Goal: Task Accomplishment & Management: Use online tool/utility

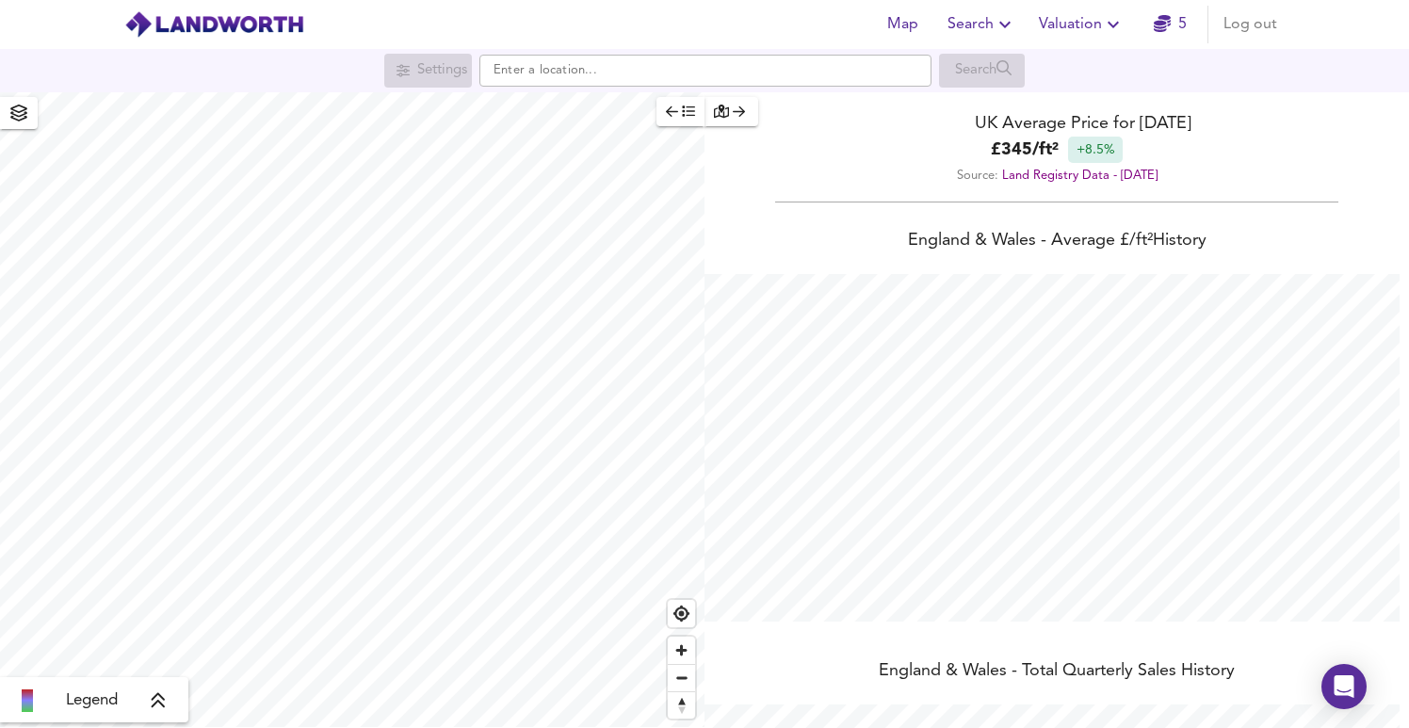
scroll to position [728, 1409]
click at [1072, 20] on span "Valuation" at bounding box center [1082, 24] width 86 height 26
click at [1093, 68] on li "New Valuation Report" at bounding box center [1081, 68] width 225 height 34
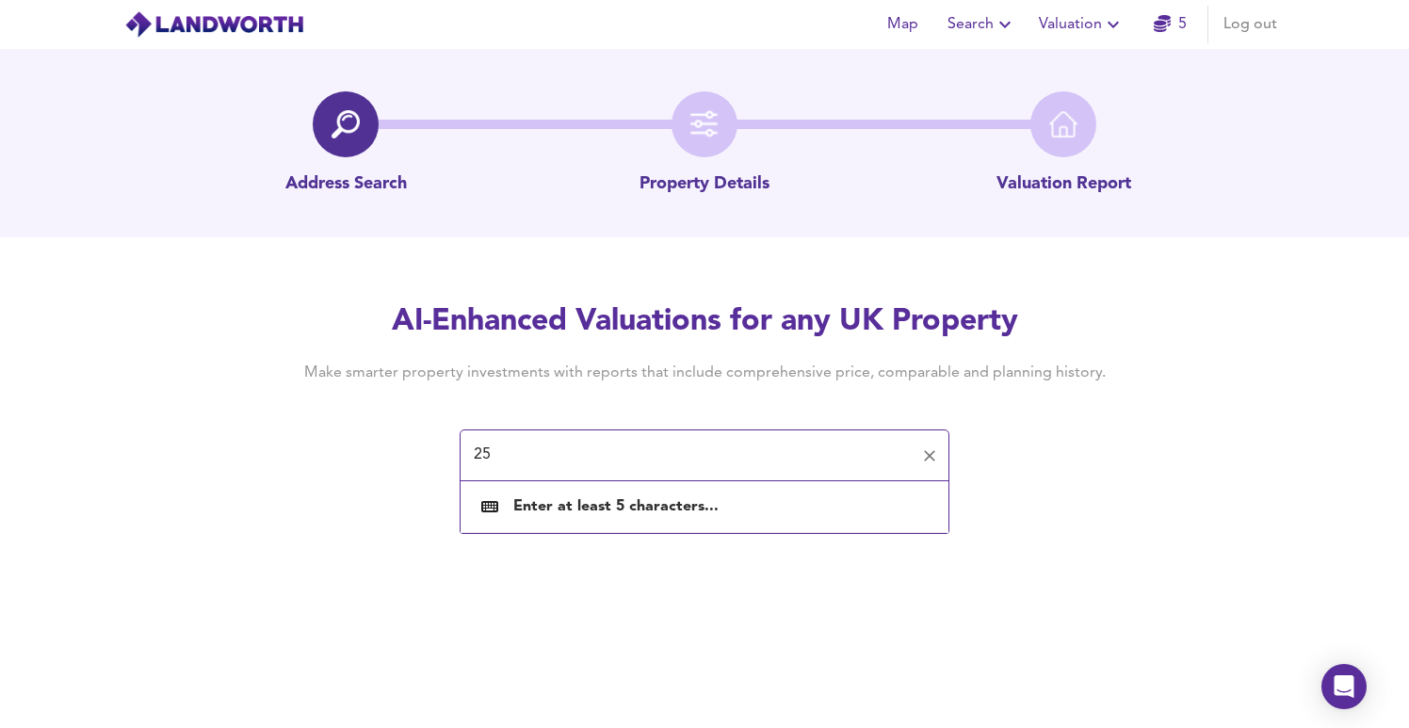
paste input "[GEOGRAPHIC_DATA], [GEOGRAPHIC_DATA]"
type input "[STREET_ADDRESS]"
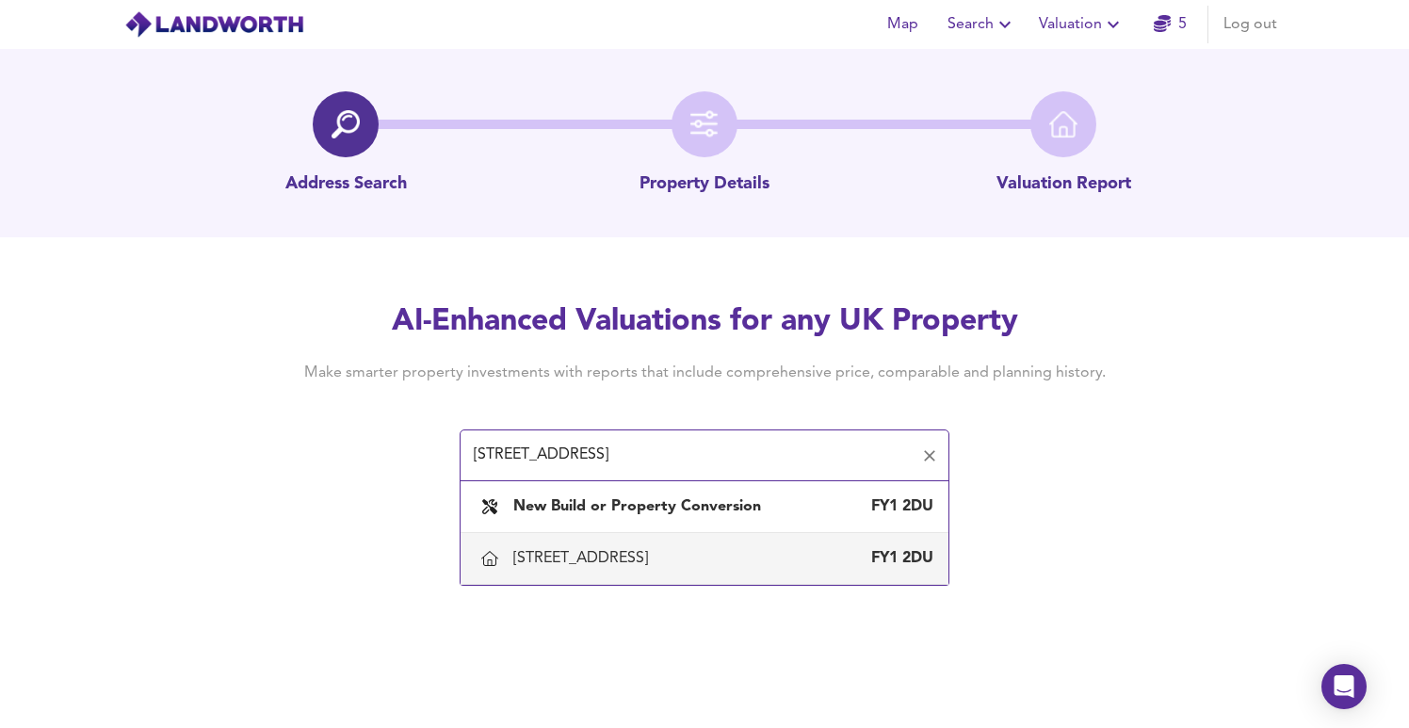
click at [656, 564] on div "[STREET_ADDRESS]" at bounding box center [584, 558] width 142 height 21
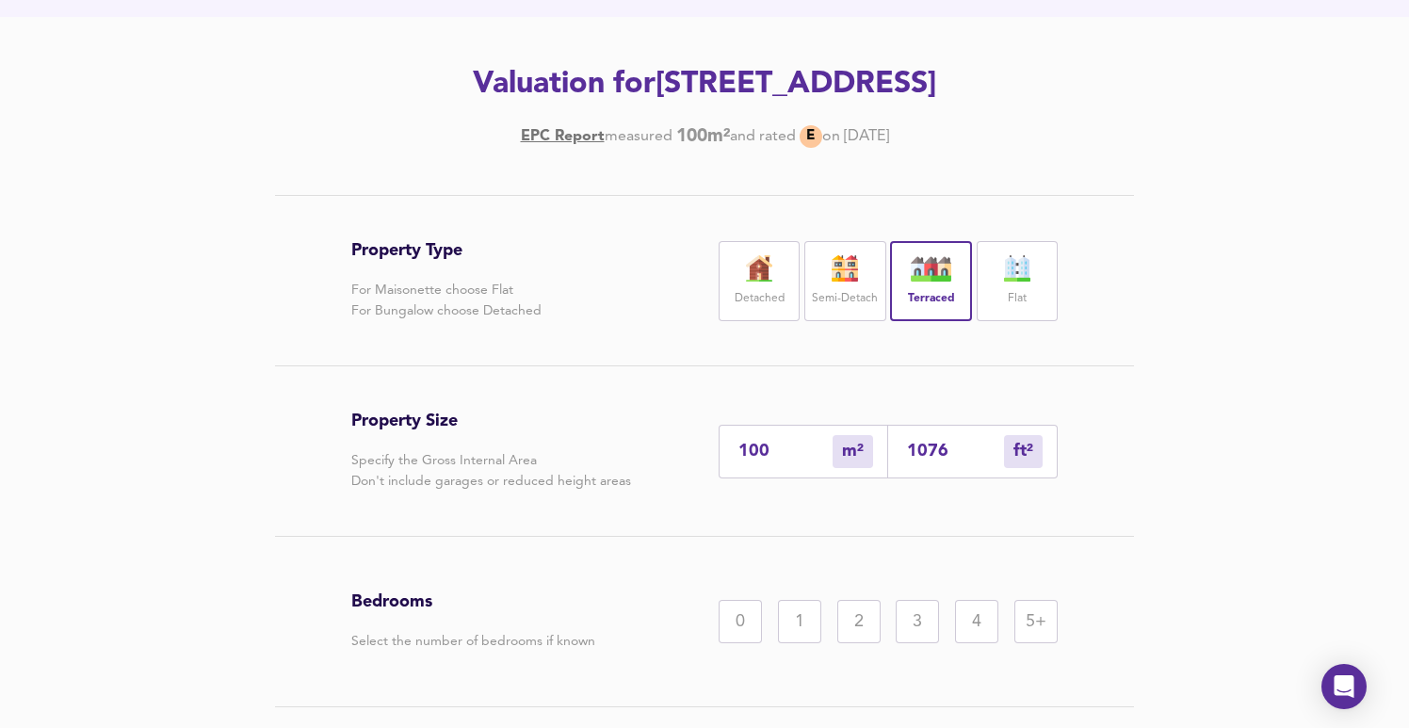
scroll to position [257, 0]
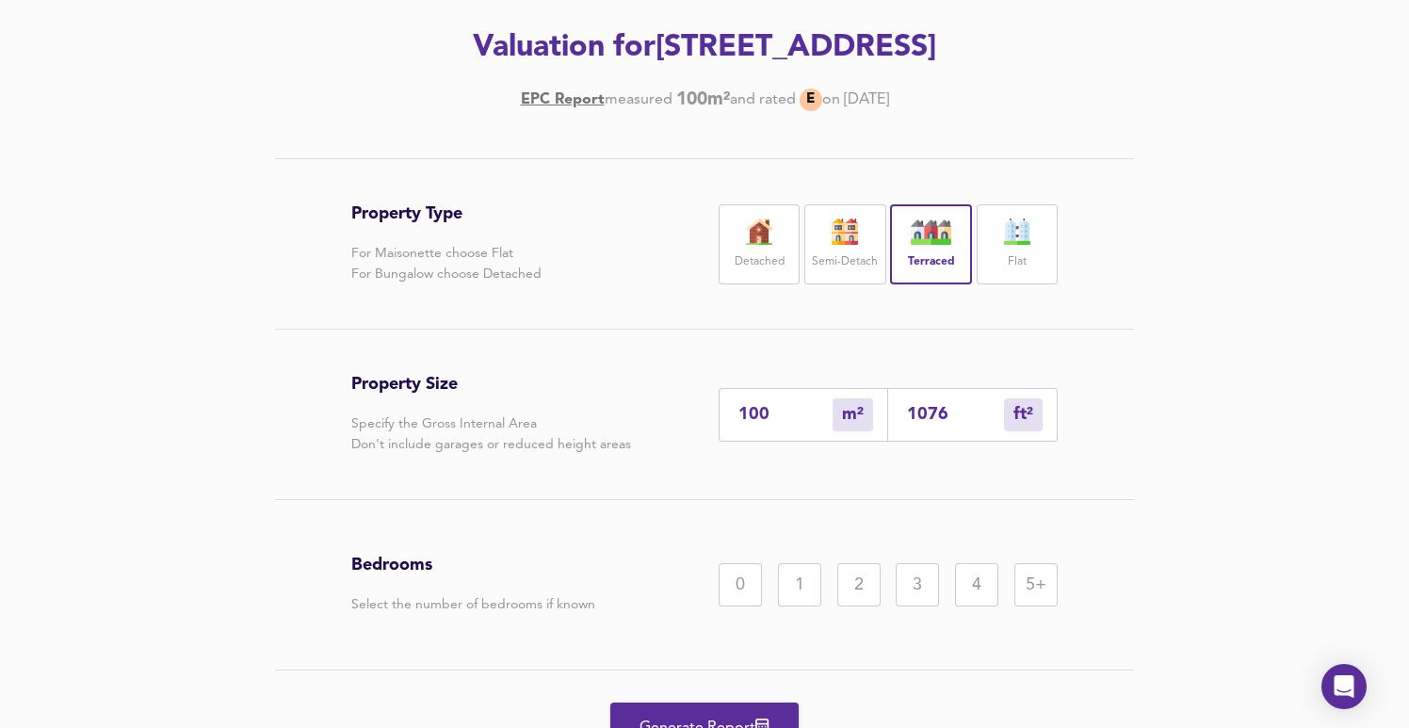
click at [913, 584] on div "3" at bounding box center [917, 584] width 43 height 43
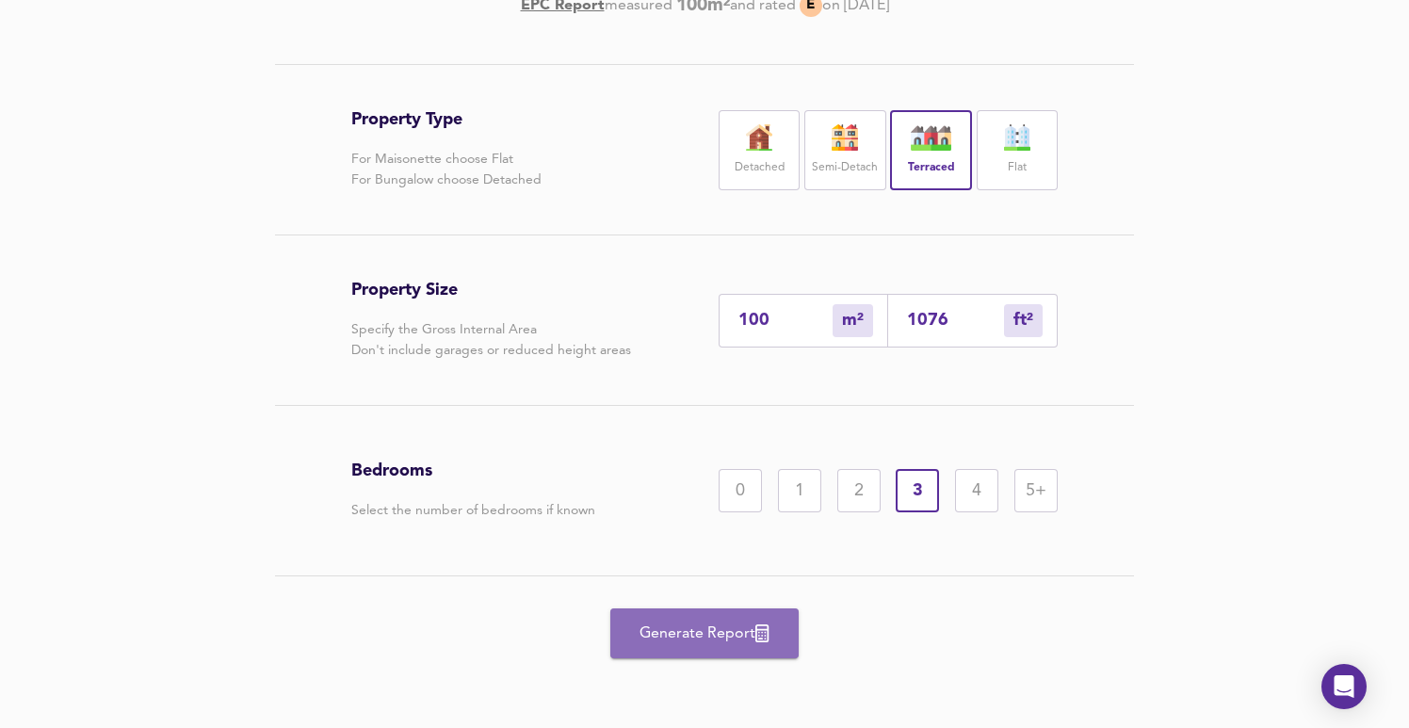
click at [699, 638] on span "Generate Report" at bounding box center [704, 634] width 151 height 26
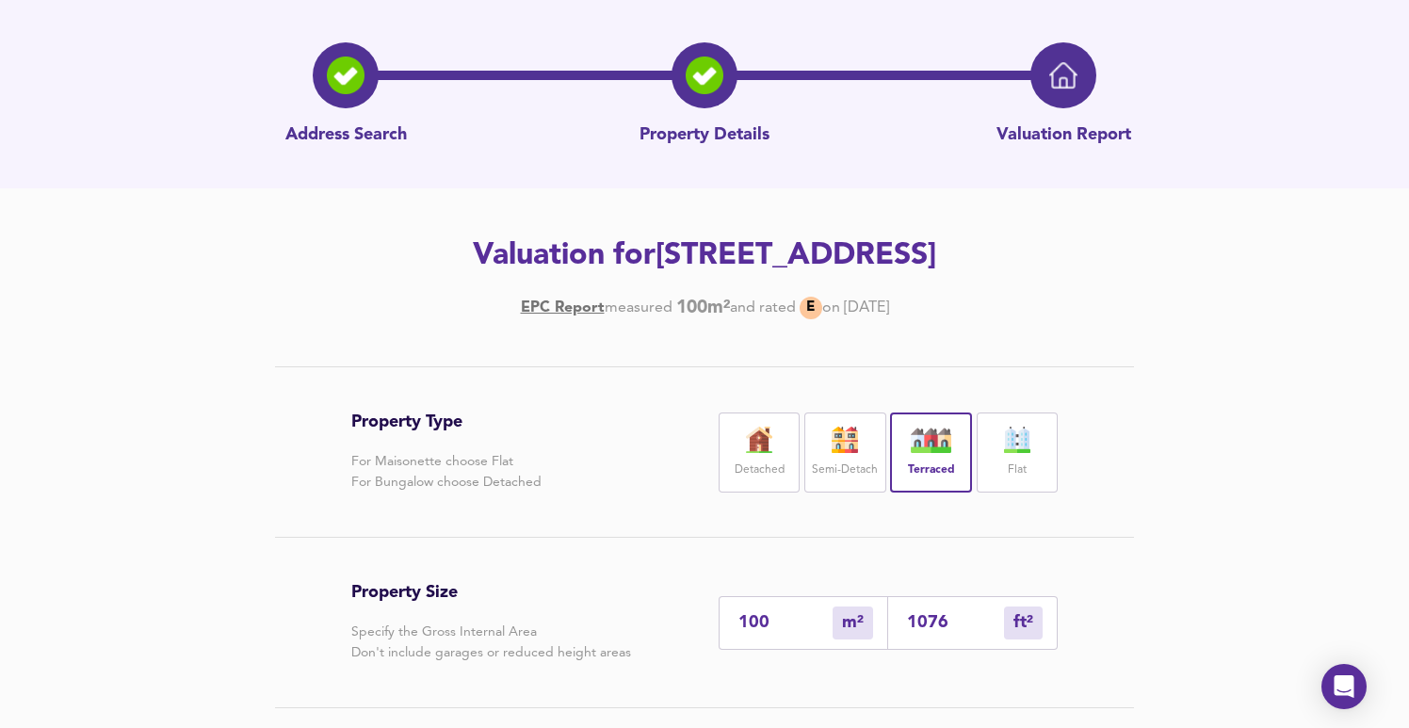
scroll to position [0, 0]
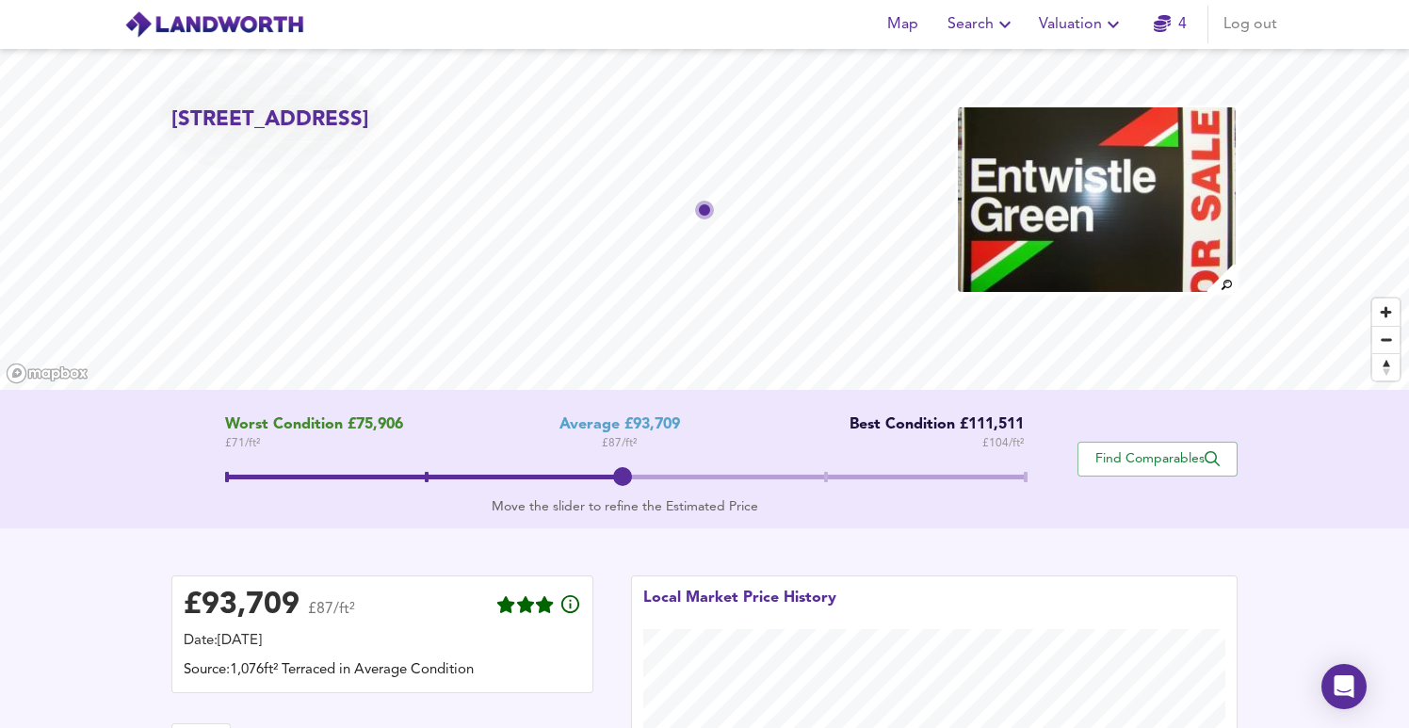
drag, startPoint x: 174, startPoint y: 118, endPoint x: 265, endPoint y: 154, distance: 97.3
click at [265, 135] on h2 "[STREET_ADDRESS]" at bounding box center [270, 120] width 198 height 29
copy h2 "[STREET_ADDRESS]"
click at [1117, 457] on span "Find Comparables" at bounding box center [1157, 459] width 139 height 18
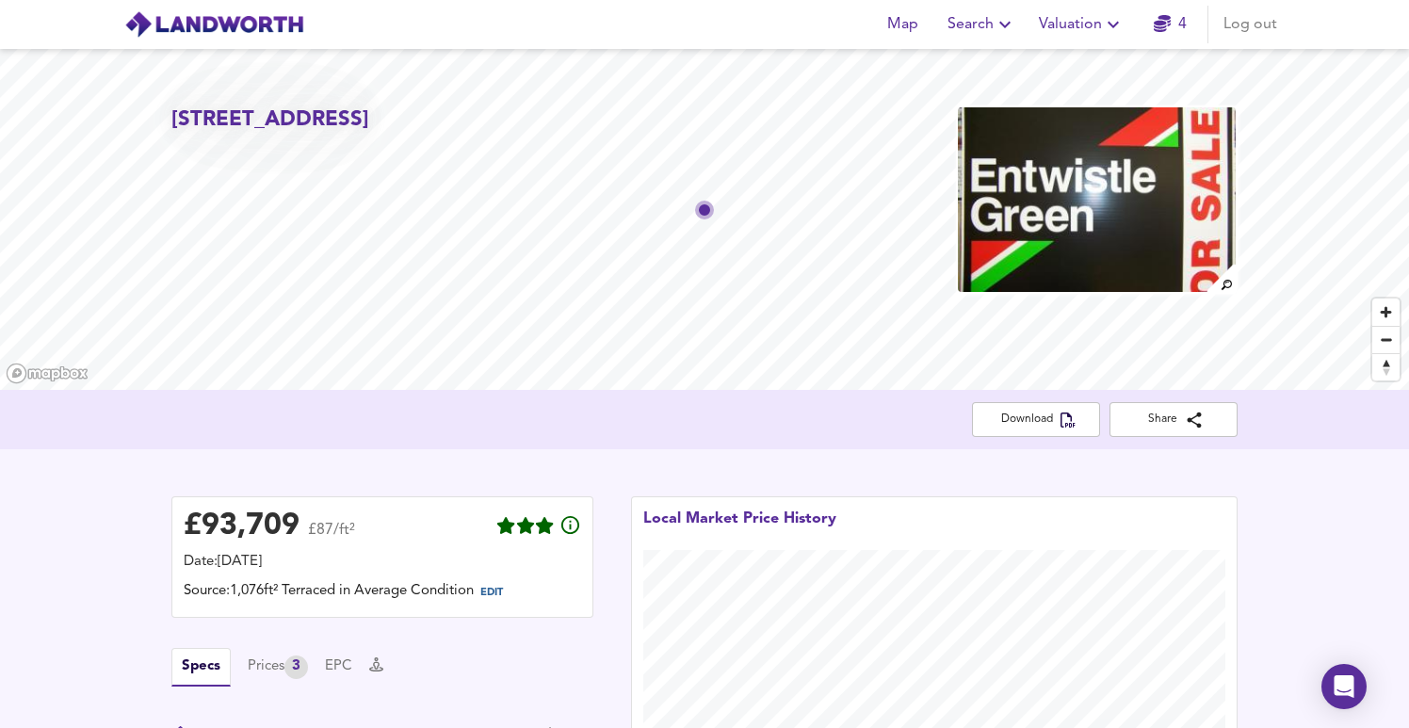
click at [1101, 19] on span "Valuation" at bounding box center [1082, 24] width 86 height 26
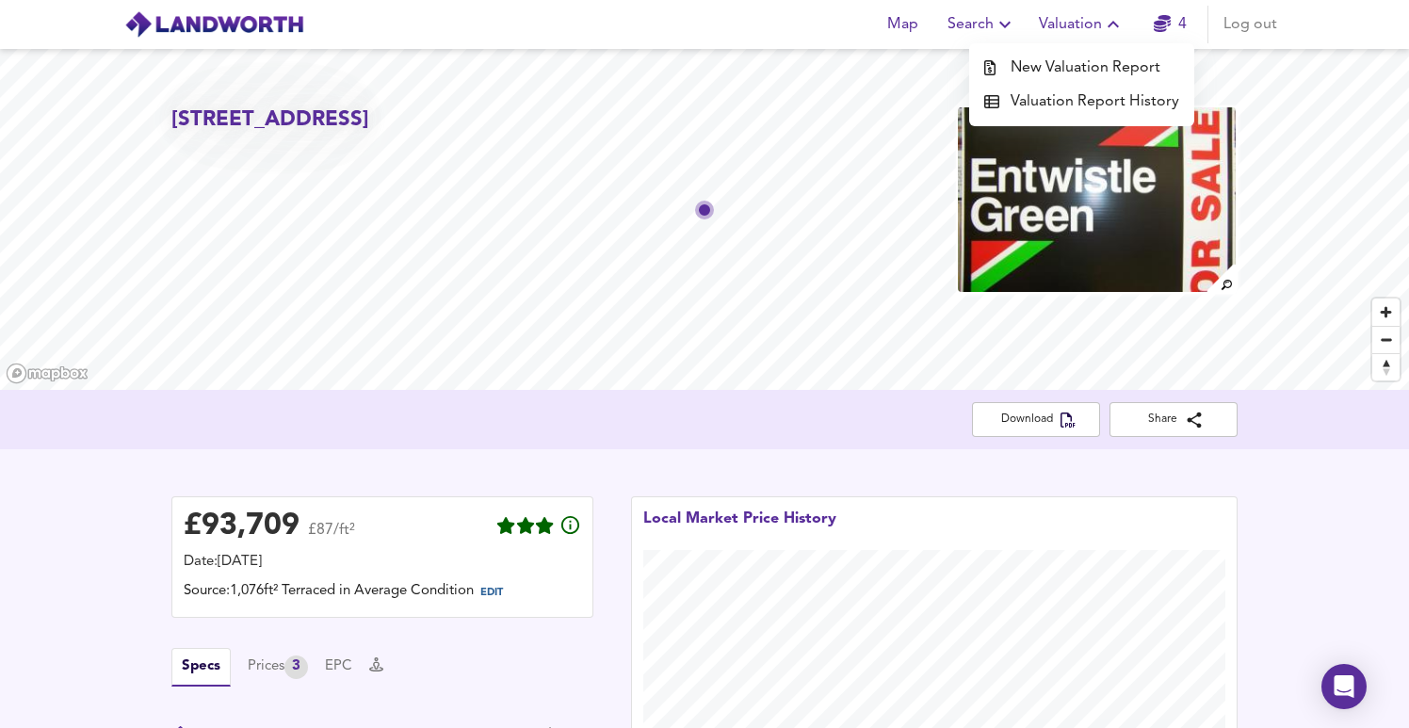
click at [1097, 58] on li "New Valuation Report" at bounding box center [1081, 68] width 225 height 34
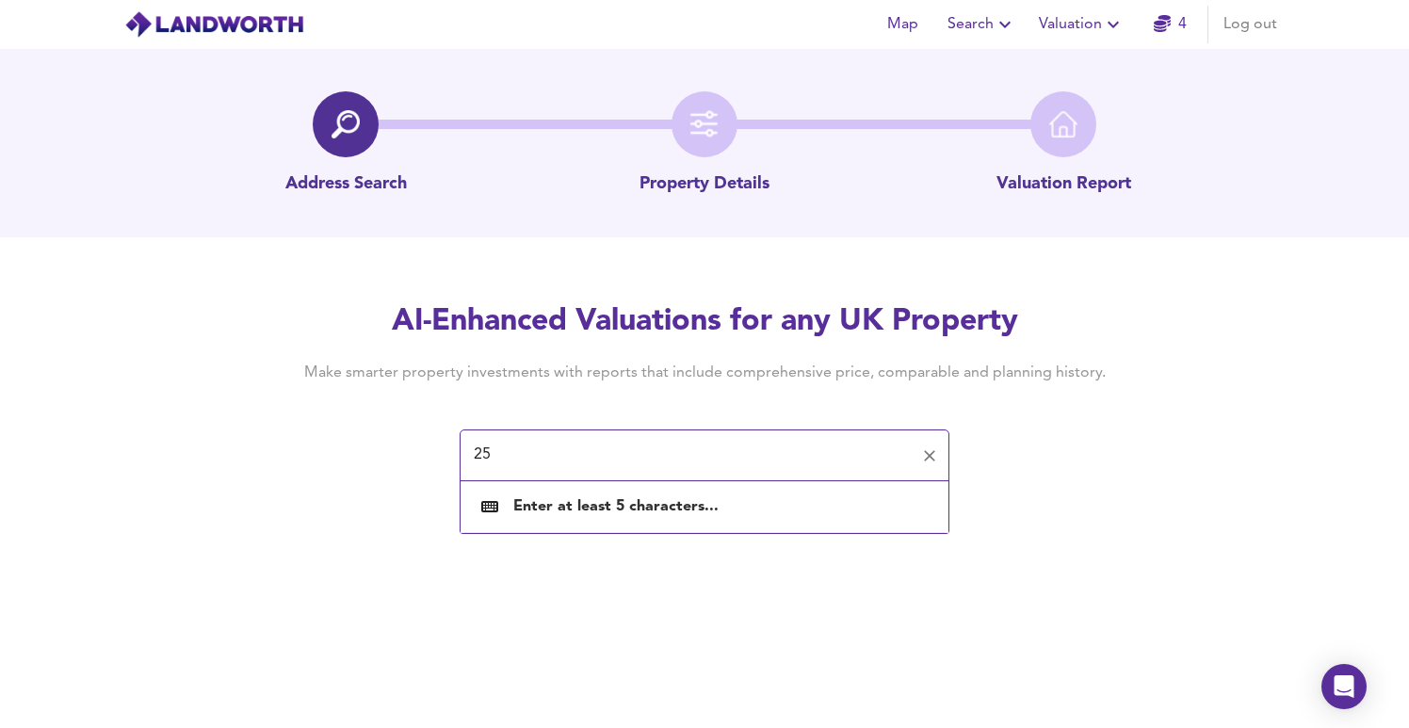
paste input "[STREET_ADDRESS]"
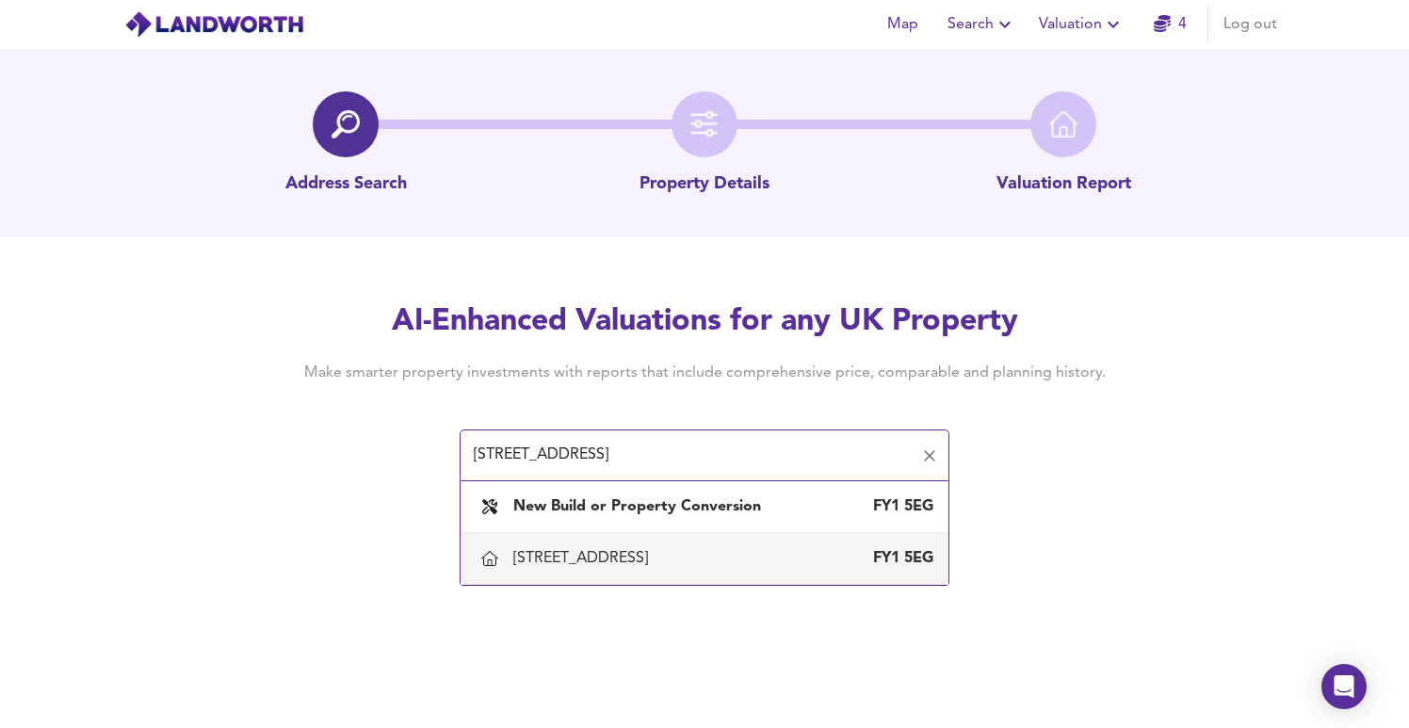
click at [731, 554] on div "[STREET_ADDRESS]" at bounding box center [723, 558] width 420 height 21
type input "[STREET_ADDRESS]"
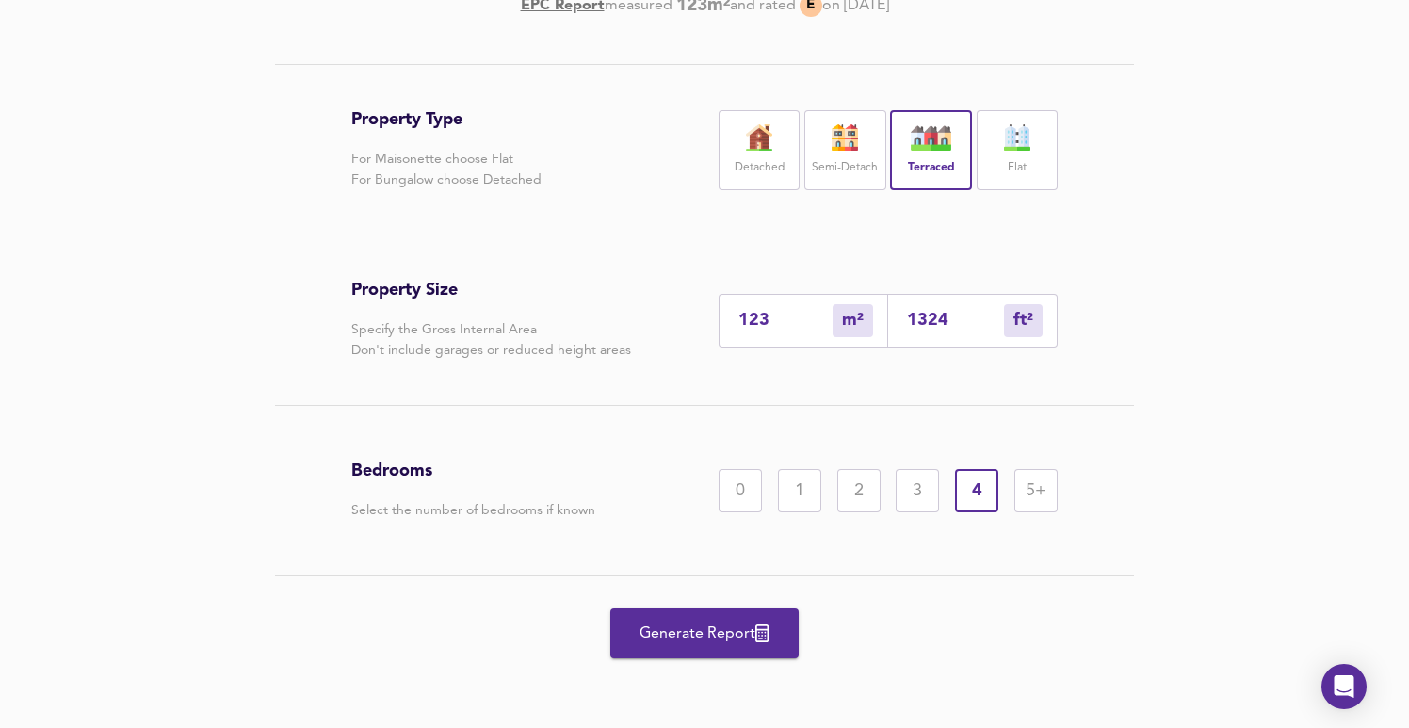
scroll to position [351, 0]
click at [920, 496] on div "3" at bounding box center [917, 490] width 43 height 43
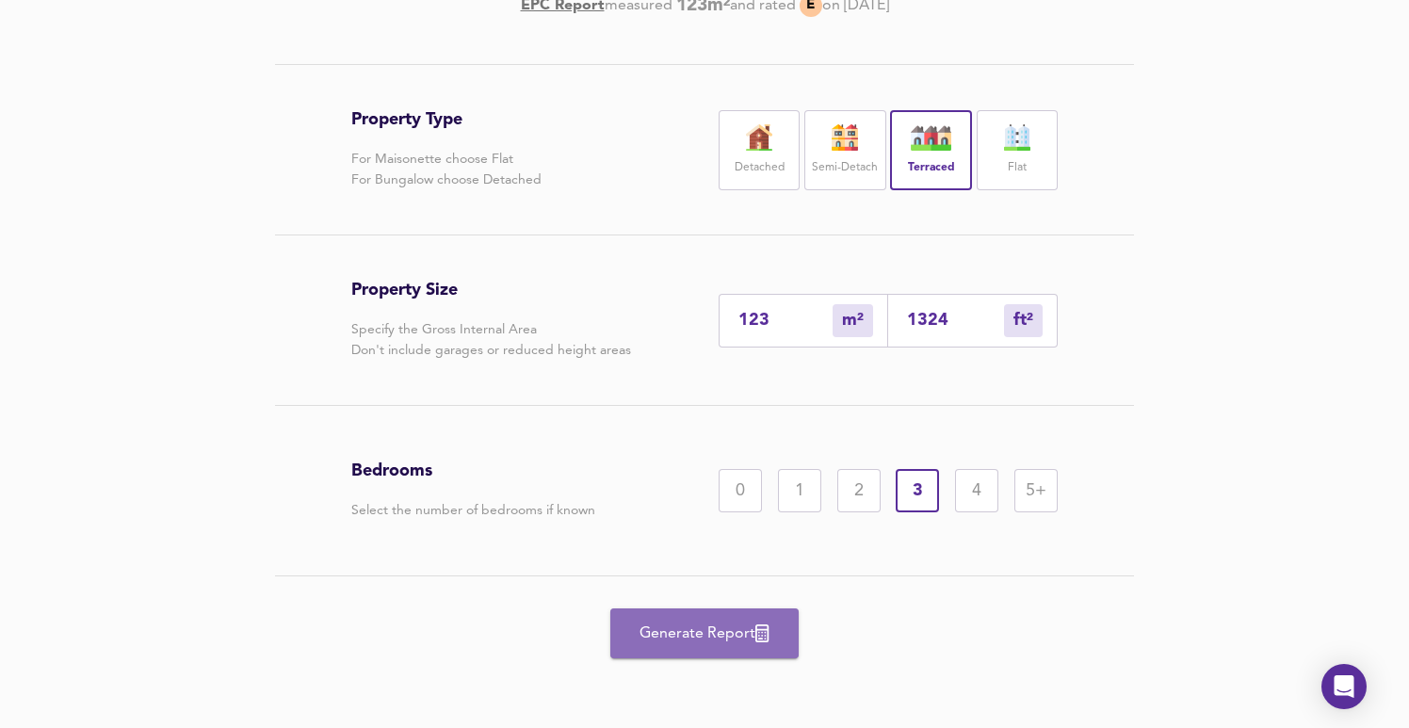
click at [702, 637] on span "Generate Report" at bounding box center [704, 634] width 151 height 26
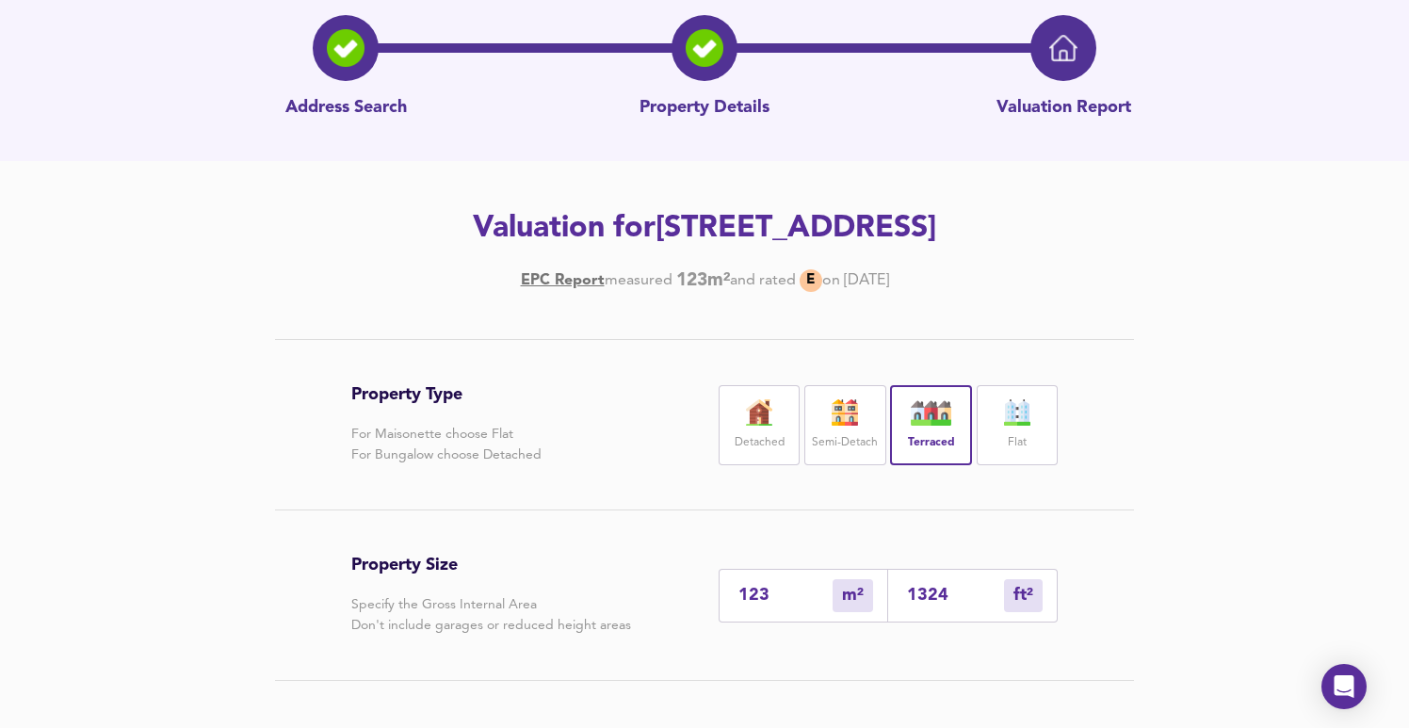
scroll to position [0, 0]
